Goal: Task Accomplishment & Management: Use online tool/utility

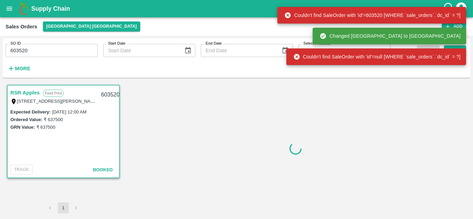
click at [422, 101] on div at bounding box center [296, 148] width 344 height 130
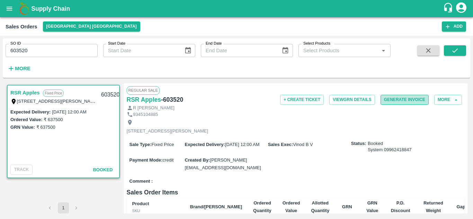
click at [390, 100] on button "Generate Invoice" at bounding box center [405, 100] width 48 height 10
click at [22, 93] on link "RSR Apples" at bounding box center [24, 92] width 29 height 9
click at [431, 48] on icon "button" at bounding box center [428, 51] width 8 height 8
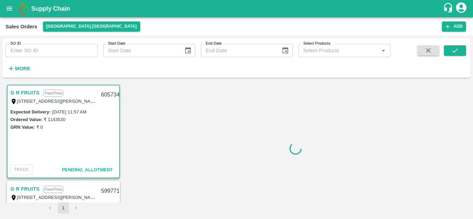
scroll to position [1, 0]
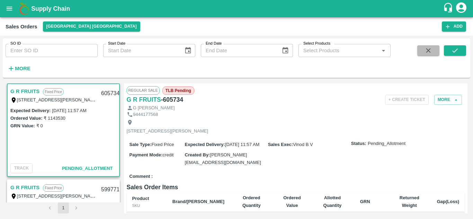
click at [429, 51] on icon "button" at bounding box center [428, 51] width 8 height 8
click at [12, 10] on icon "open drawer" at bounding box center [10, 9] width 6 height 4
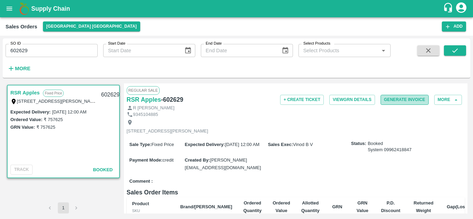
click at [395, 100] on button "Generate Invoice" at bounding box center [405, 100] width 48 height 10
click at [391, 99] on button "Generate Invoice" at bounding box center [405, 100] width 48 height 10
